Goal: Task Accomplishment & Management: Manage account settings

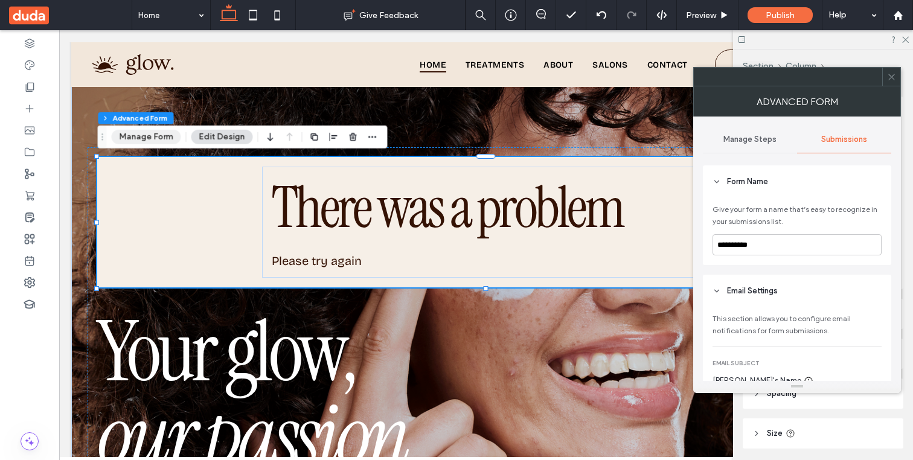
click at [150, 136] on button "Manage Form" at bounding box center [145, 137] width 69 height 14
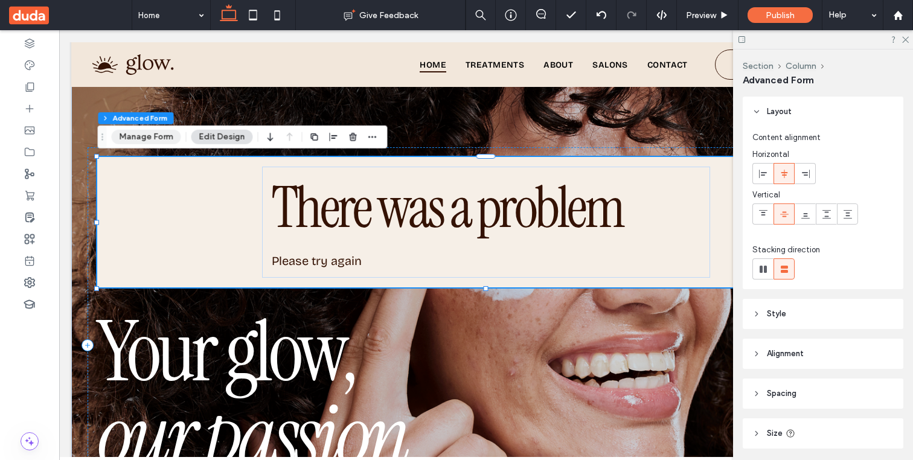
click at [143, 134] on button "Manage Form" at bounding box center [145, 137] width 69 height 14
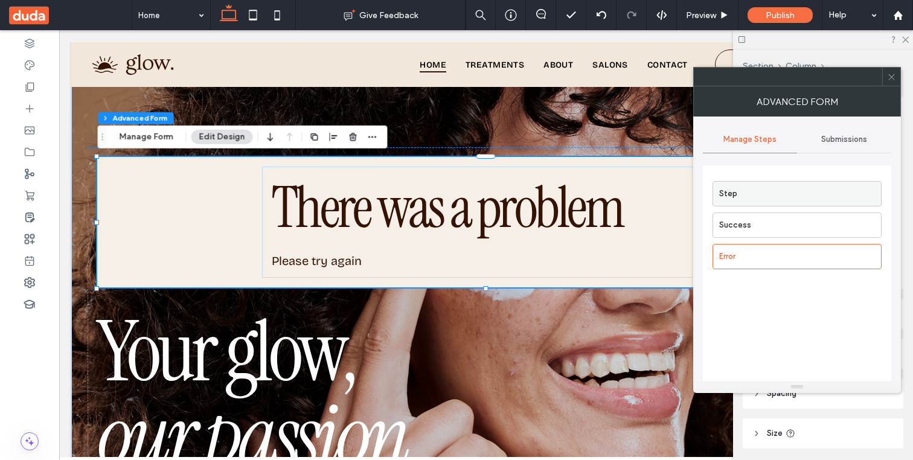
click at [749, 191] on label "Step" at bounding box center [800, 194] width 162 height 24
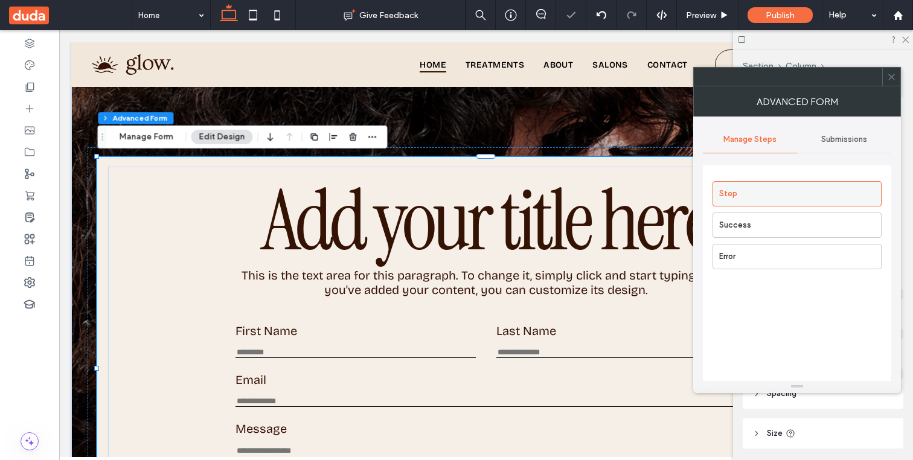
click at [727, 197] on label "Step" at bounding box center [800, 194] width 162 height 24
click at [732, 223] on label "Success" at bounding box center [800, 225] width 162 height 24
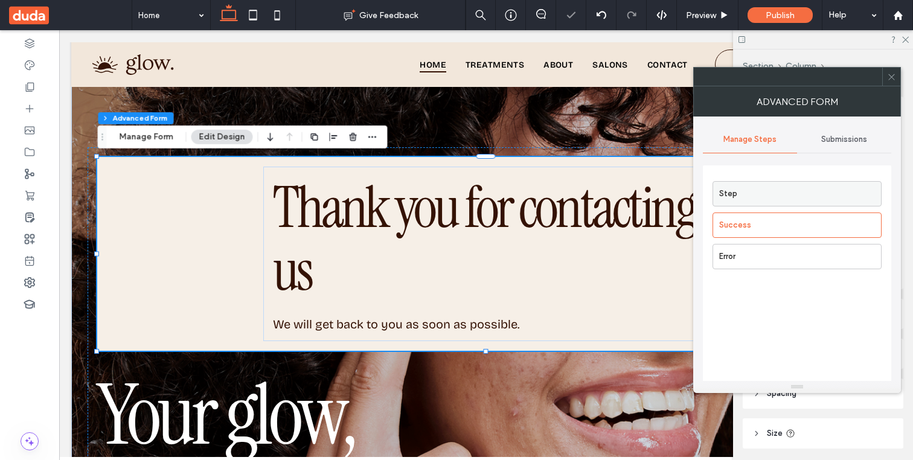
drag, startPoint x: 729, startPoint y: 251, endPoint x: 725, endPoint y: 199, distance: 52.7
click at [725, 199] on div "Step Success Error" at bounding box center [797, 222] width 169 height 94
click at [725, 199] on label "Step" at bounding box center [800, 194] width 162 height 24
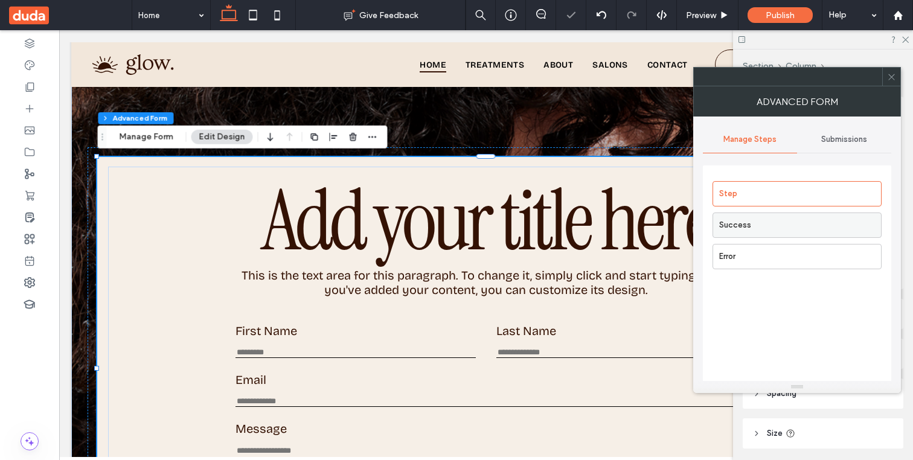
click at [731, 221] on label "Success" at bounding box center [800, 225] width 162 height 24
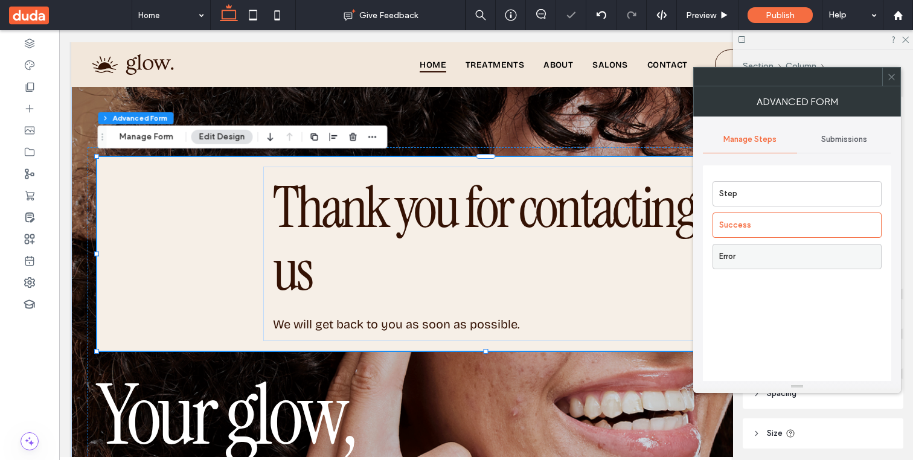
click at [732, 252] on label "Error" at bounding box center [800, 257] width 162 height 24
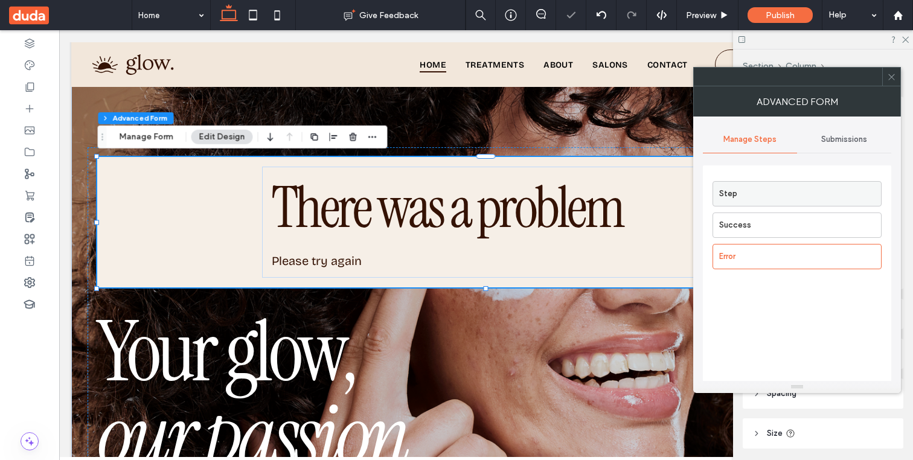
click at [749, 197] on label "Step" at bounding box center [800, 194] width 162 height 24
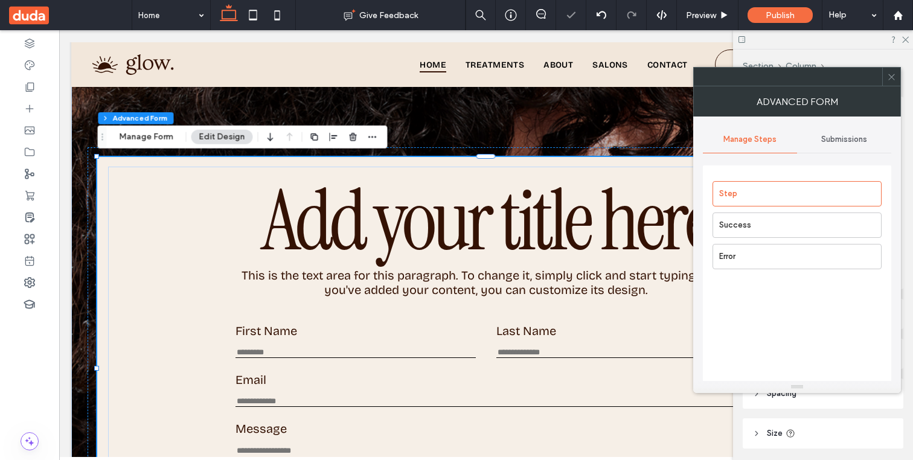
click at [847, 143] on span "Submissions" at bounding box center [844, 140] width 46 height 10
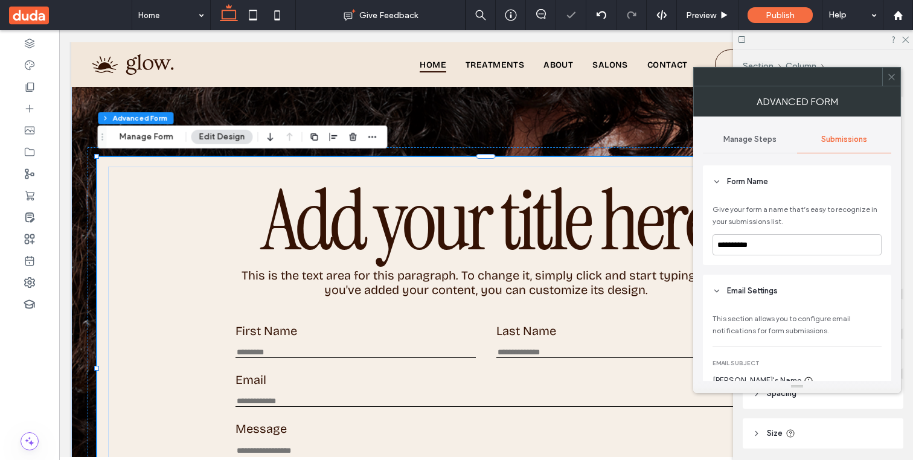
click at [766, 140] on span "Manage Steps" at bounding box center [749, 140] width 53 height 10
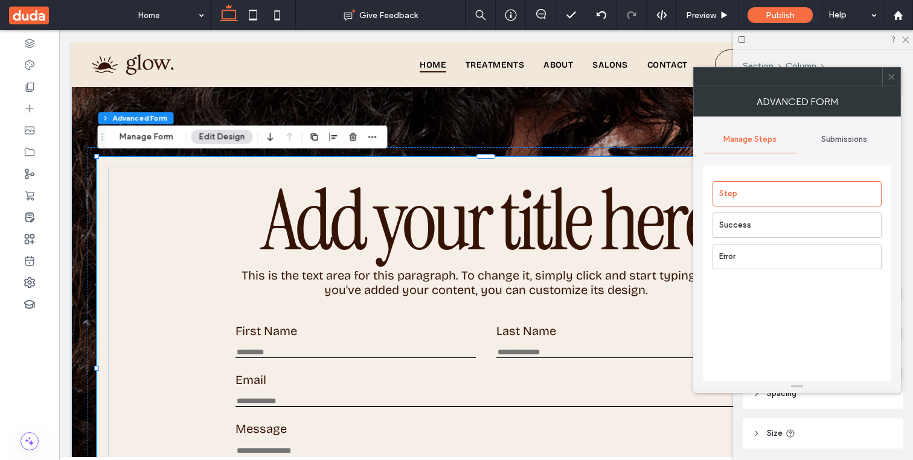
click at [853, 138] on span "Submissions" at bounding box center [844, 140] width 46 height 10
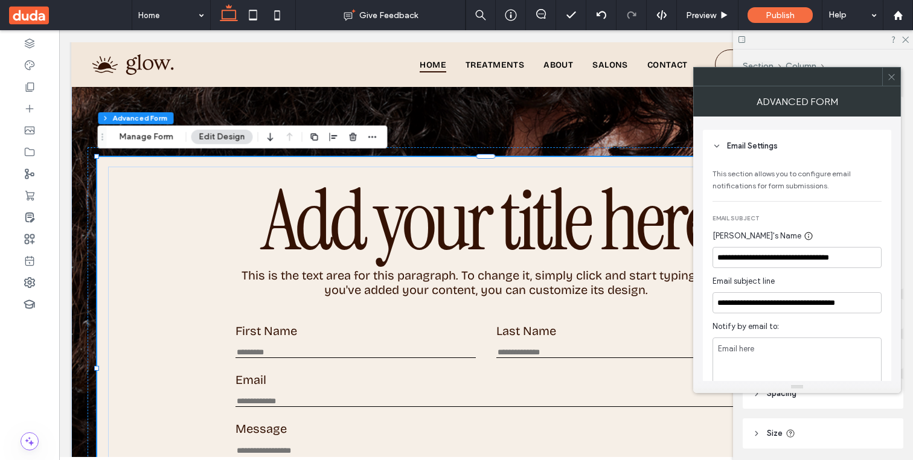
scroll to position [141, 0]
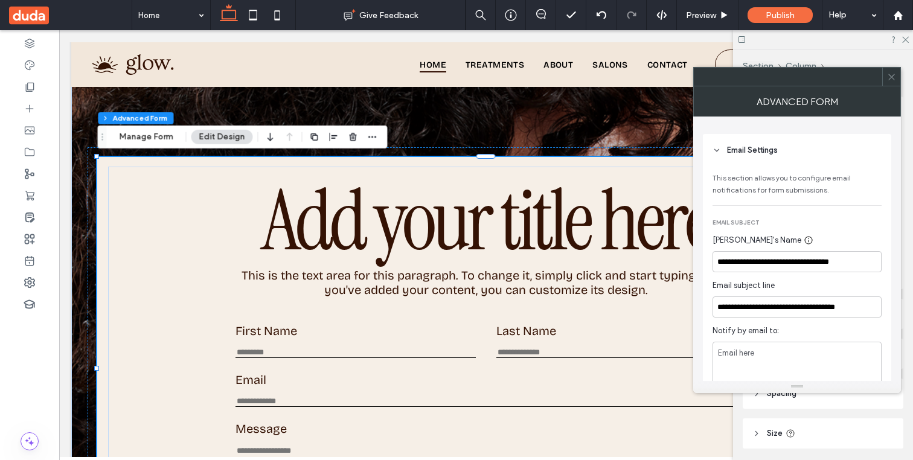
click at [714, 152] on icon at bounding box center [717, 150] width 8 height 8
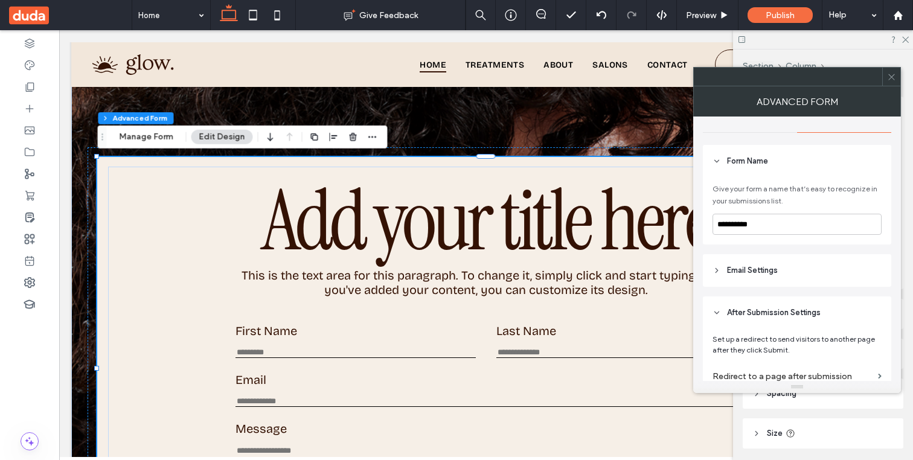
scroll to position [13, 0]
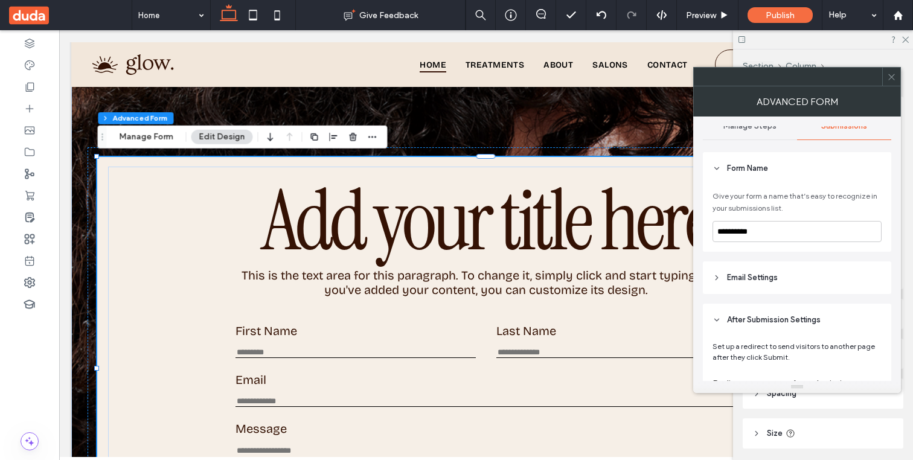
click at [717, 166] on icon at bounding box center [717, 168] width 8 height 8
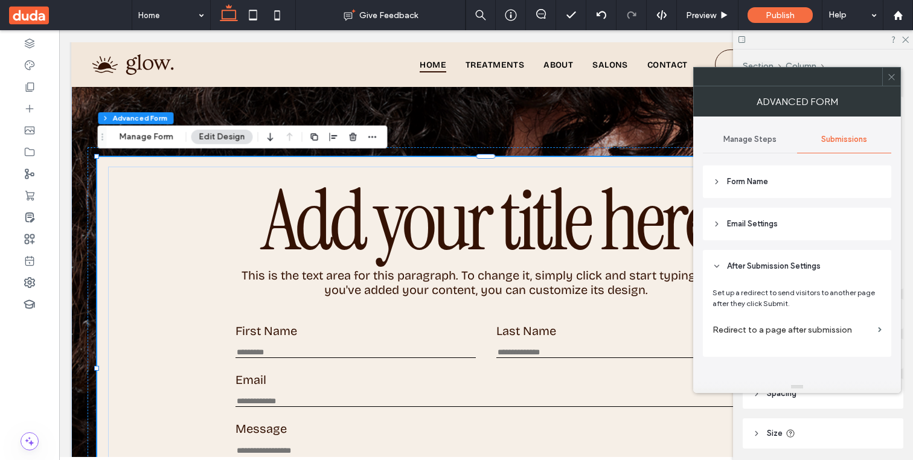
scroll to position [0, 0]
click at [708, 180] on header "Form Name" at bounding box center [797, 181] width 188 height 33
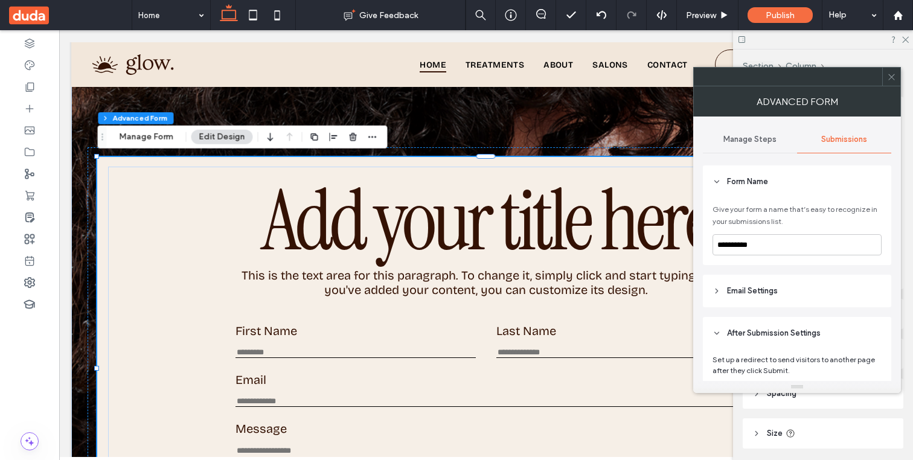
click at [717, 174] on header "Form Name" at bounding box center [797, 181] width 188 height 33
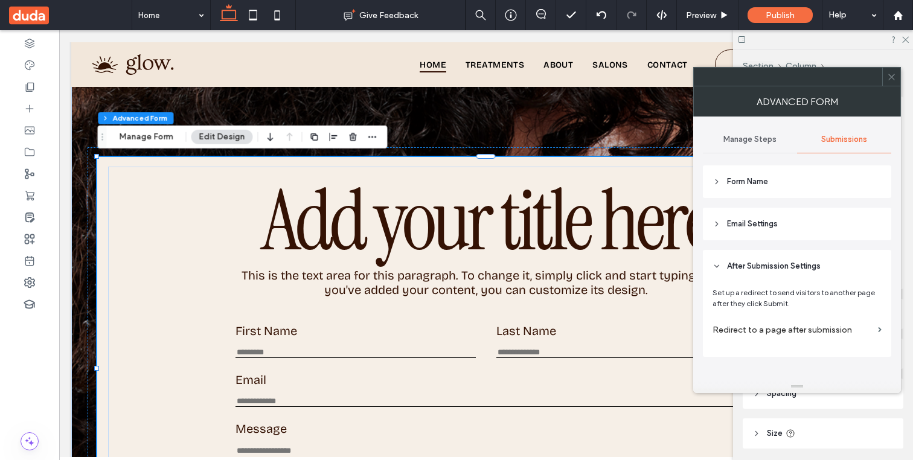
click at [717, 229] on header "Email Settings" at bounding box center [797, 224] width 188 height 33
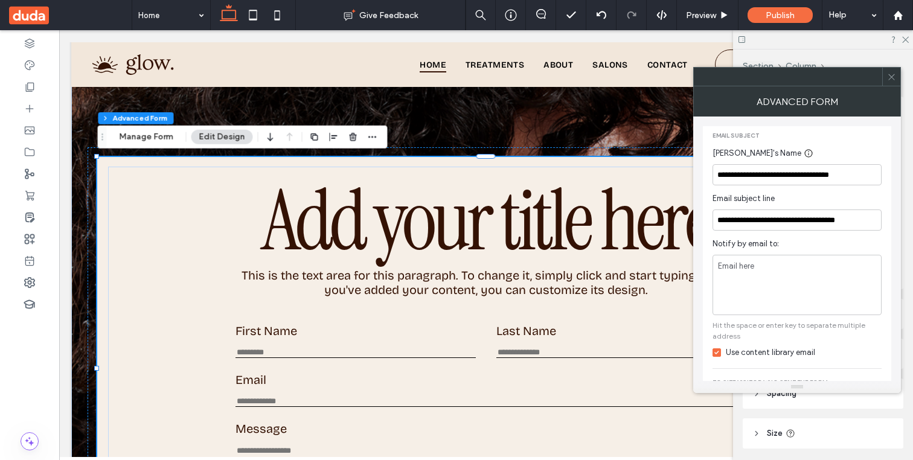
scroll to position [174, 0]
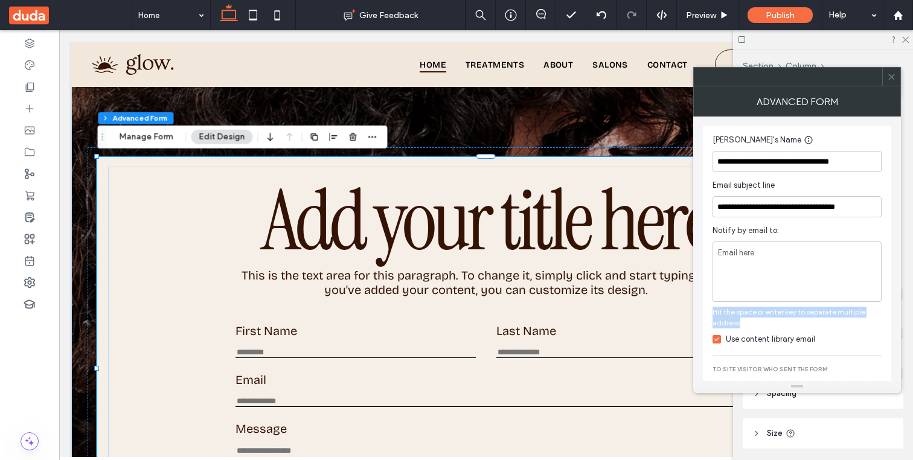
drag, startPoint x: 743, startPoint y: 319, endPoint x: 713, endPoint y: 315, distance: 30.5
click at [713, 315] on span "Hit the space or enter key to separate multiple address" at bounding box center [797, 318] width 169 height 22
click at [756, 330] on div "**********" at bounding box center [797, 360] width 169 height 270
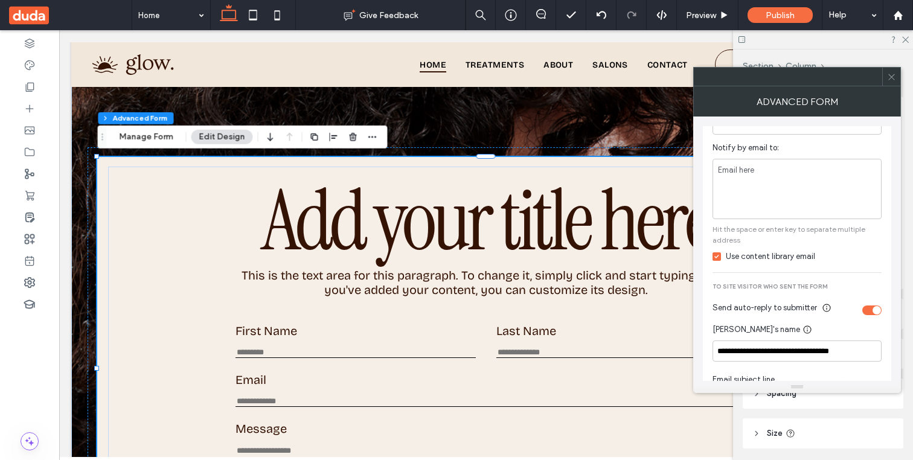
scroll to position [258, 0]
click at [717, 259] on span at bounding box center [717, 255] width 8 height 8
drag, startPoint x: 804, startPoint y: 258, endPoint x: 831, endPoint y: 258, distance: 26.6
click at [831, 258] on label "Use content library email" at bounding box center [797, 255] width 169 height 12
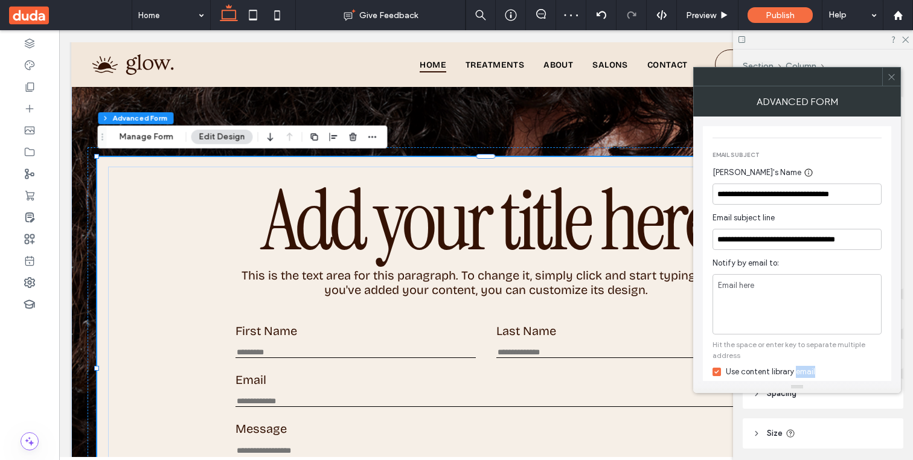
scroll to position [143, 0]
click at [787, 199] on input "**********" at bounding box center [797, 192] width 169 height 21
click at [804, 171] on icon at bounding box center [809, 172] width 10 height 10
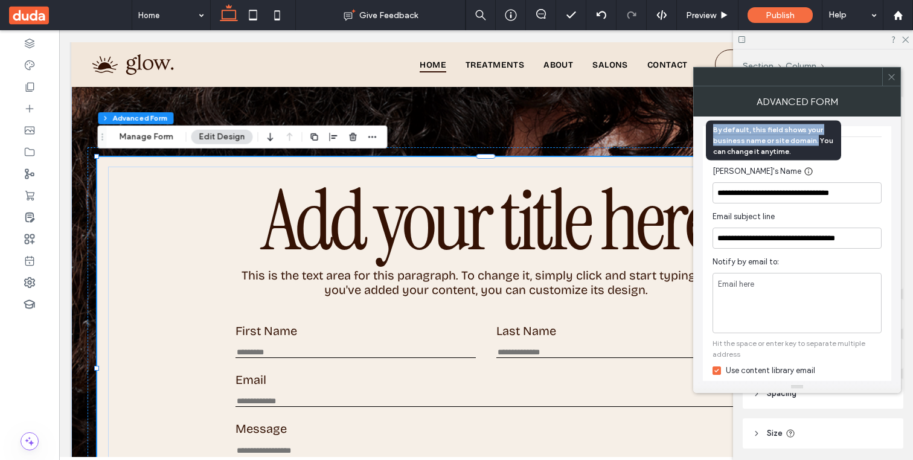
drag, startPoint x: 813, startPoint y: 142, endPoint x: 712, endPoint y: 126, distance: 102.7
click at [712, 126] on div "By default, this field shows your business name or site domain. You can change …" at bounding box center [773, 141] width 135 height 40
copy div "By default, this field shows your business name or site domain."
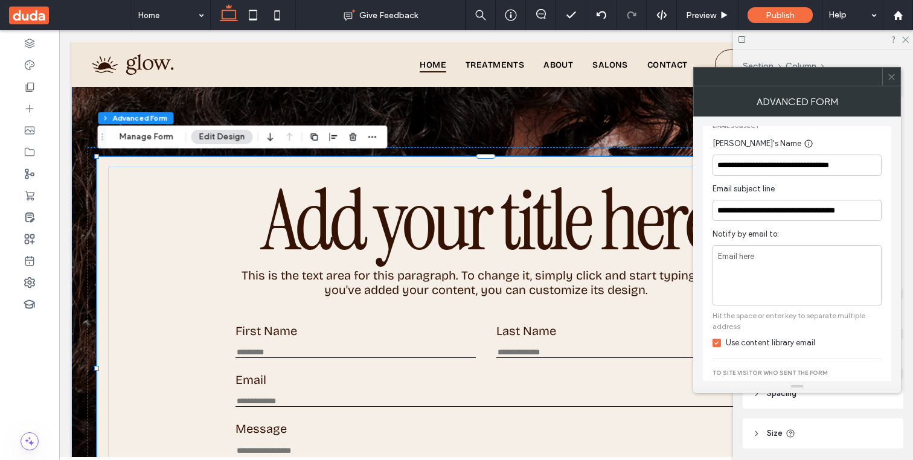
scroll to position [175, 0]
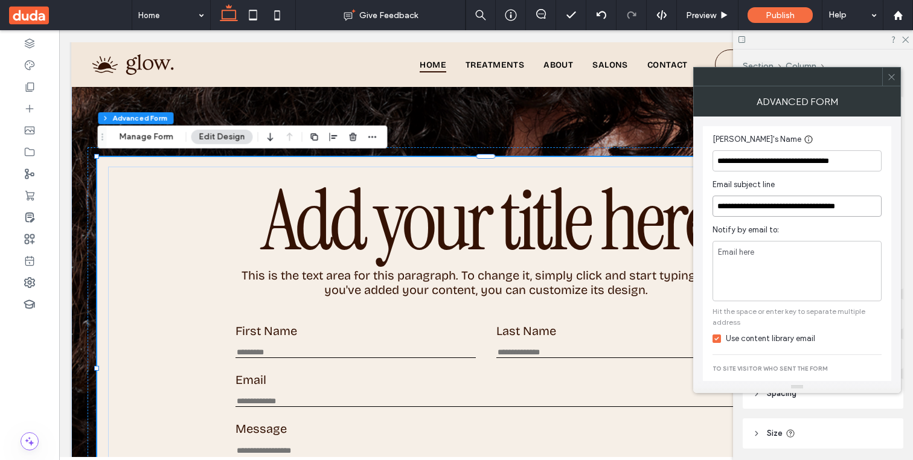
click at [780, 208] on input "**********" at bounding box center [797, 206] width 169 height 21
click at [804, 143] on icon at bounding box center [809, 140] width 10 height 10
click at [738, 143] on span "[PERSON_NAME]'s Name" at bounding box center [757, 139] width 89 height 12
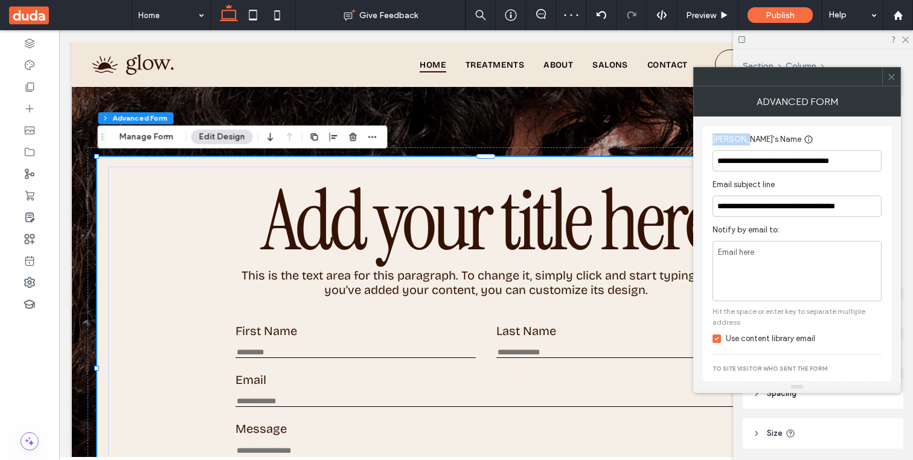
click at [738, 143] on span "[PERSON_NAME]'s Name" at bounding box center [757, 139] width 89 height 12
click at [813, 137] on div "[PERSON_NAME]'s Name" at bounding box center [795, 139] width 164 height 12
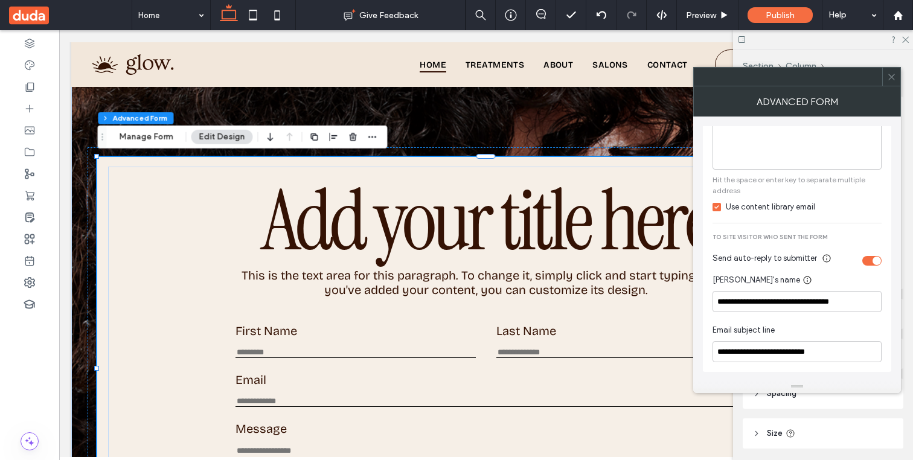
scroll to position [291, 0]
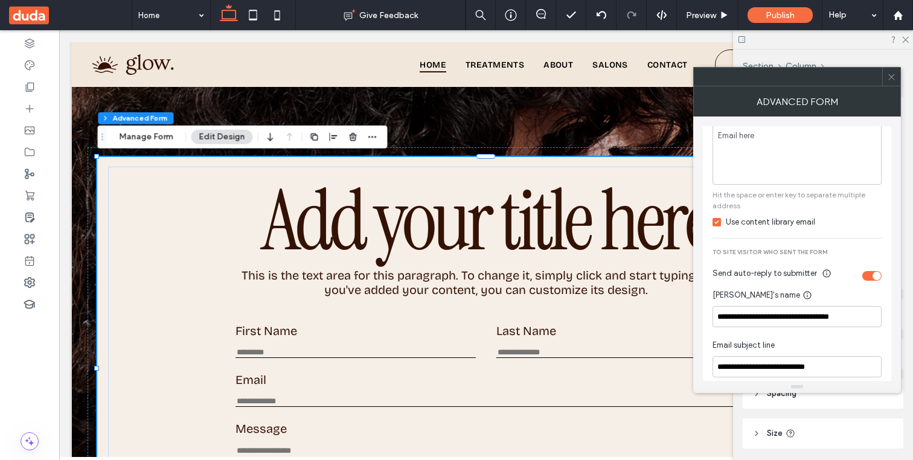
click at [713, 225] on span at bounding box center [717, 222] width 8 height 8
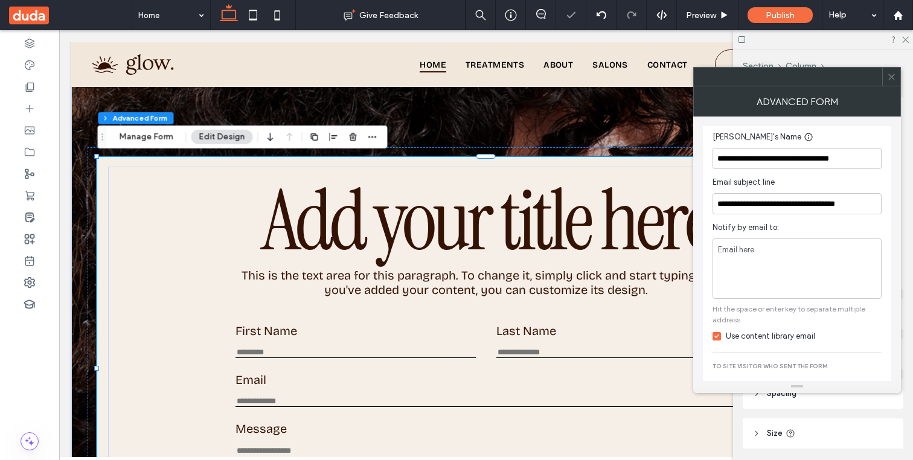
scroll to position [168, 0]
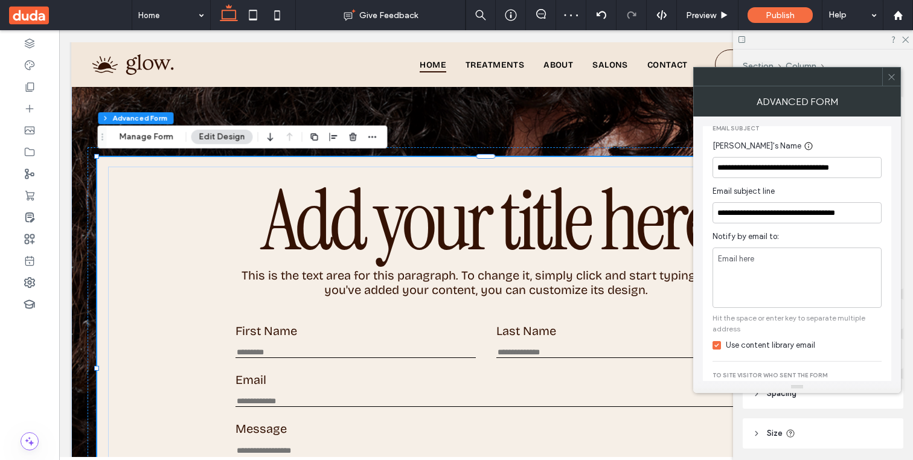
click at [716, 345] on icon at bounding box center [716, 346] width 5 height 4
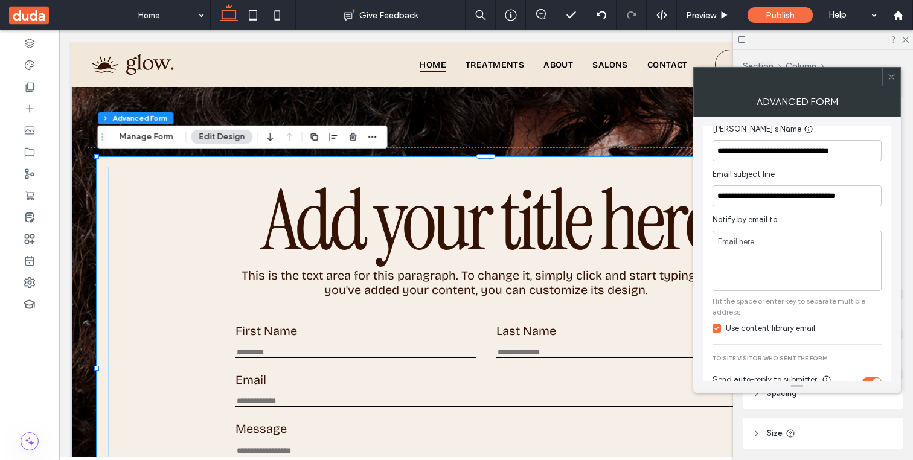
click at [767, 175] on span "Email subject line" at bounding box center [744, 174] width 62 height 12
click at [794, 175] on div "Email subject line" at bounding box center [795, 174] width 164 height 12
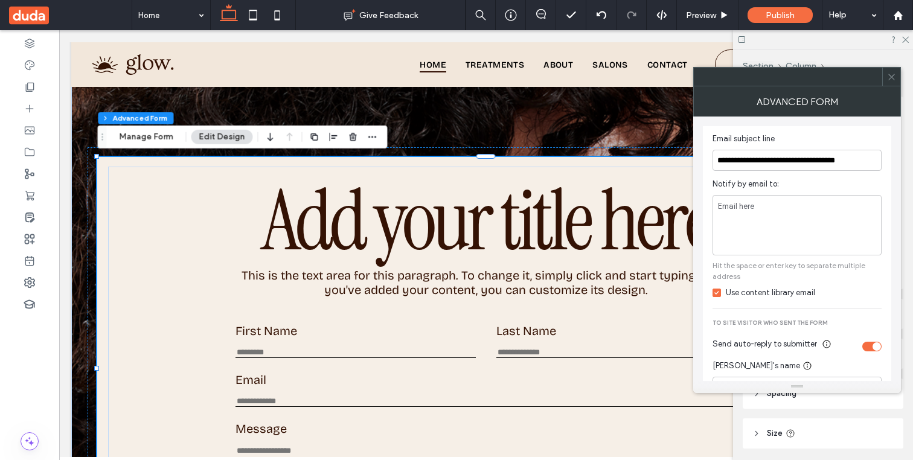
scroll to position [222, 0]
click at [755, 208] on div "Email here" at bounding box center [797, 223] width 169 height 60
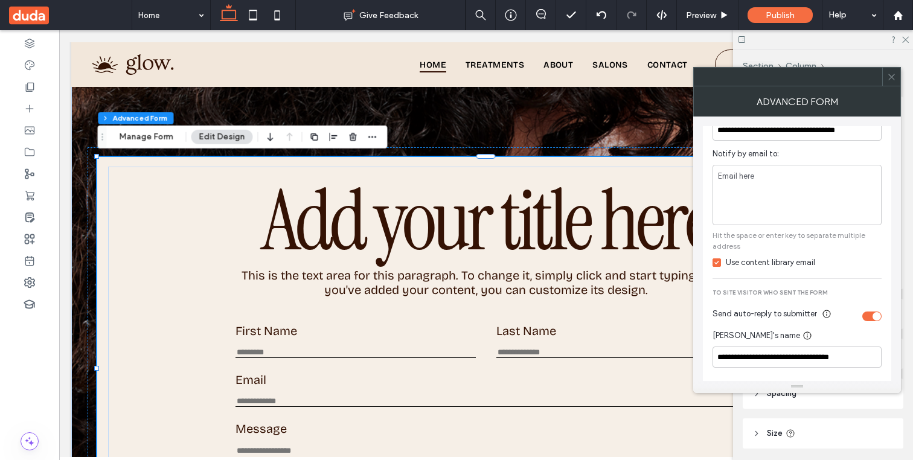
click at [716, 263] on icon at bounding box center [716, 263] width 5 height 4
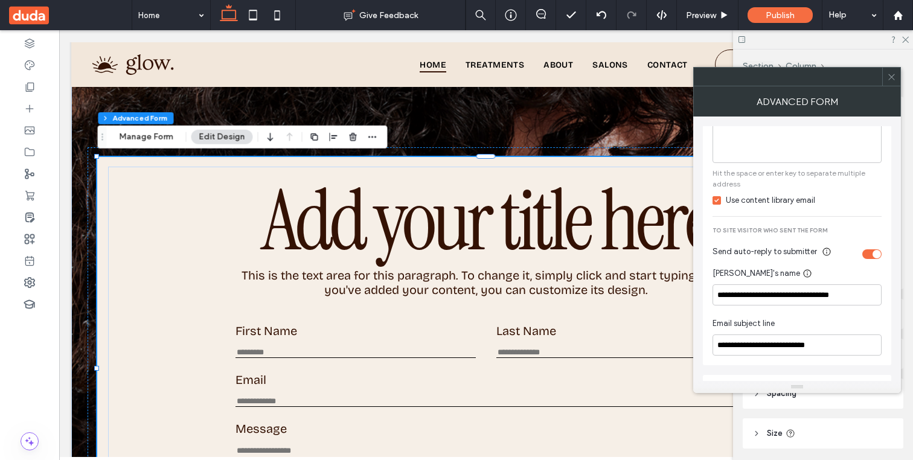
scroll to position [309, 0]
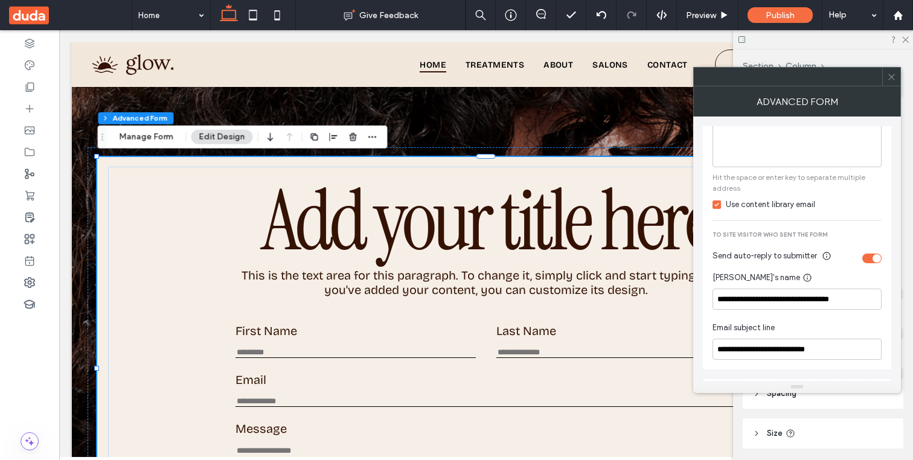
click at [796, 239] on span "to site visitor who sent the form" at bounding box center [797, 238] width 169 height 14
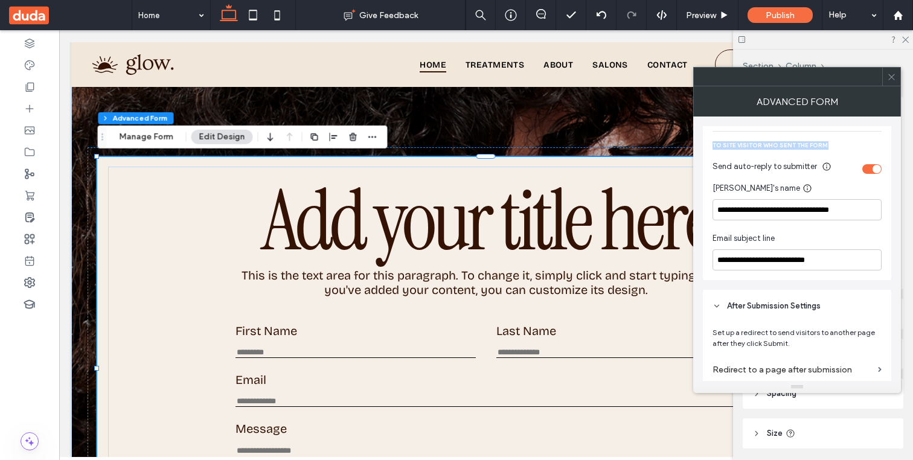
scroll to position [414, 0]
